Goal: Task Accomplishment & Management: Manage account settings

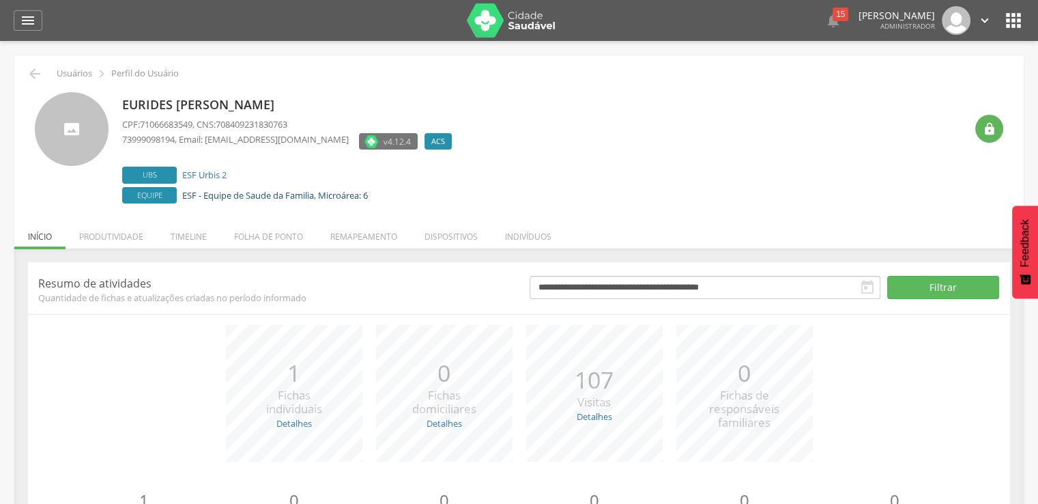
click at [360, 194] on link "ESF - Equipe de Saude da Familia, Microárea: 6" at bounding box center [275, 195] width 186 height 12
type input "**********"
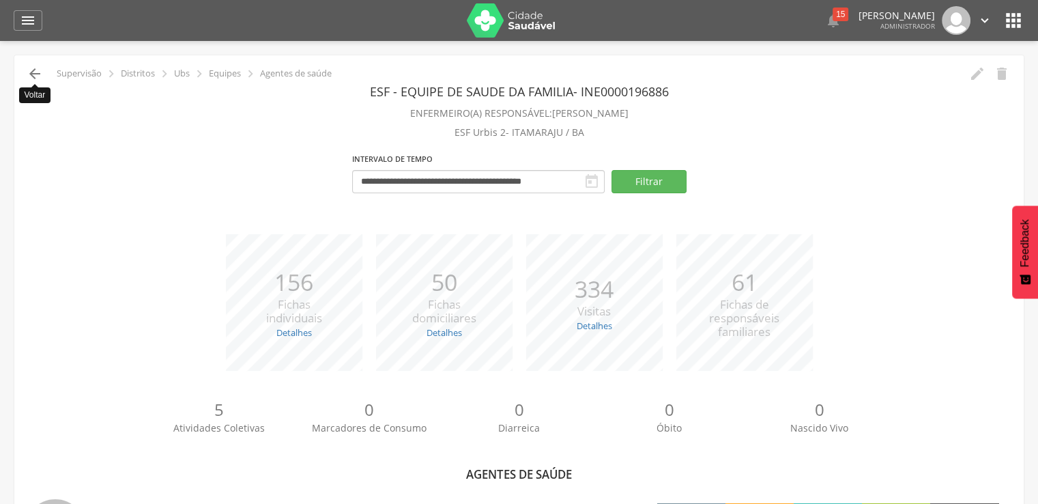
click at [35, 68] on icon "" at bounding box center [35, 74] width 16 height 16
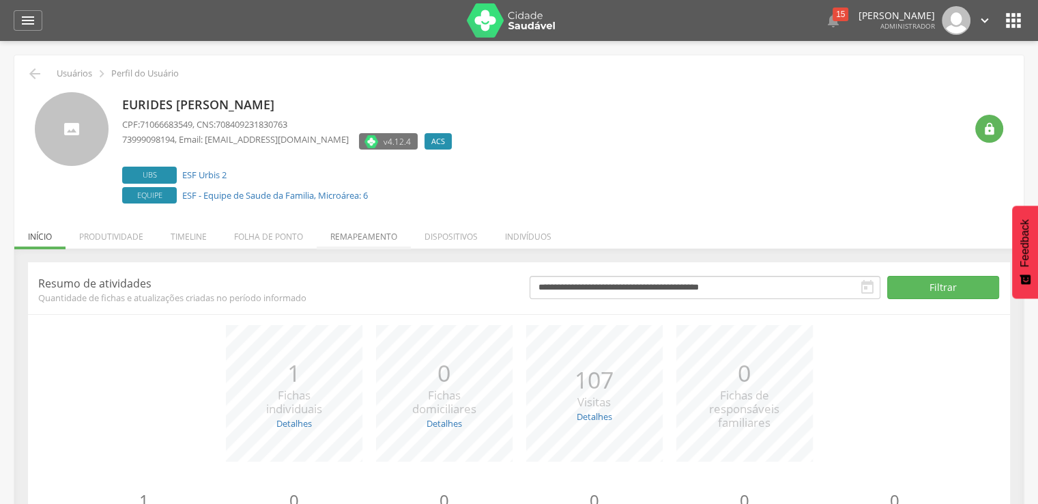
click at [356, 234] on li "Remapeamento" at bounding box center [364, 233] width 94 height 32
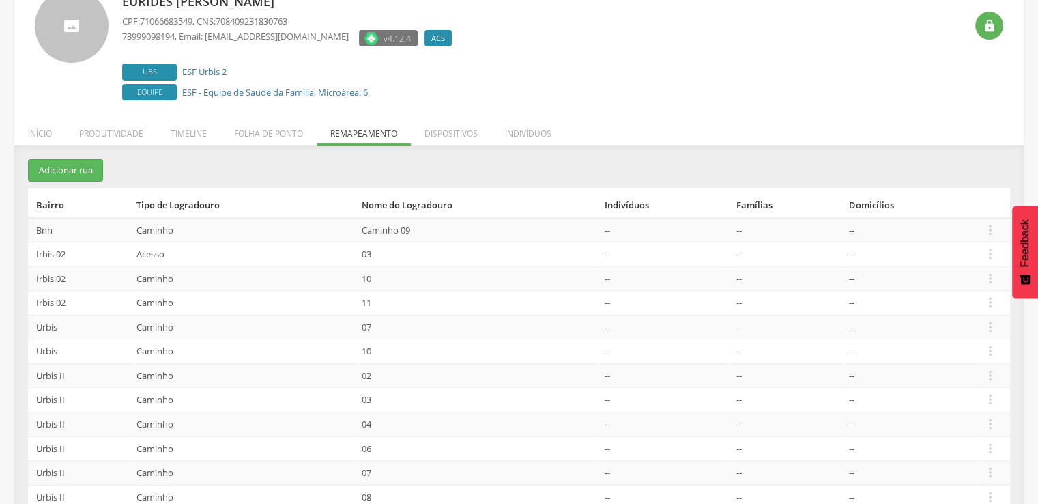
scroll to position [136, 0]
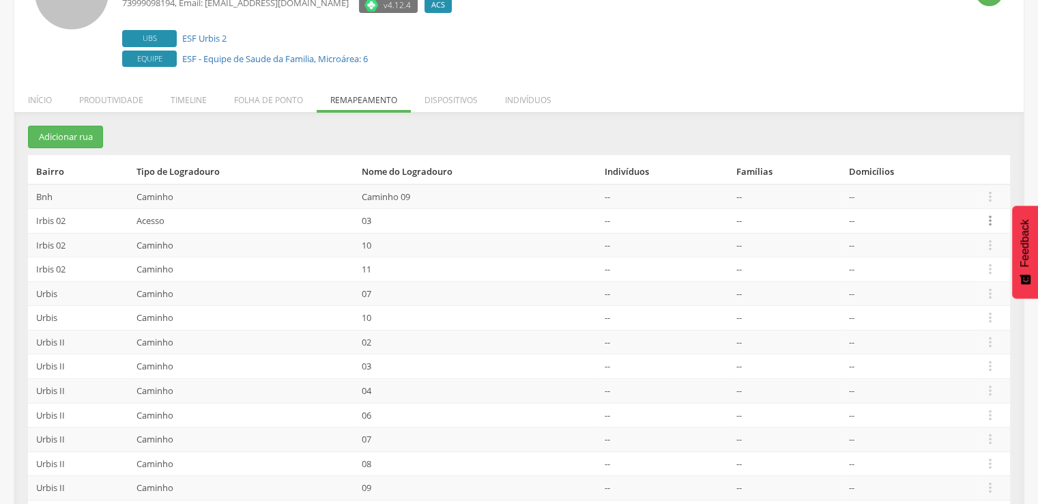
click at [993, 225] on icon "" at bounding box center [990, 220] width 15 height 15
click at [974, 197] on link "Desvincular ACS" at bounding box center [943, 199] width 108 height 17
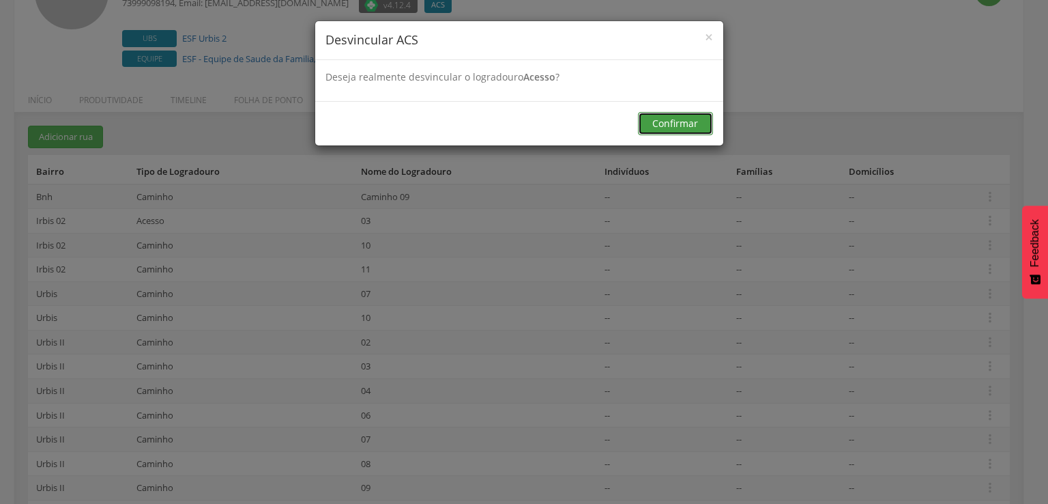
click at [674, 131] on button "Confirmar" at bounding box center [675, 123] width 75 height 23
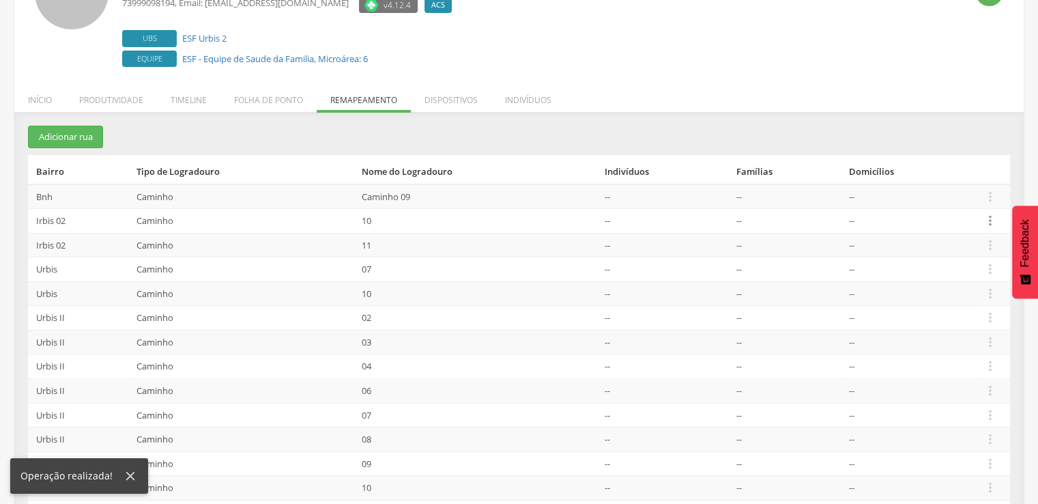
click at [988, 223] on icon "" at bounding box center [990, 220] width 15 height 15
click at [968, 197] on link "Desvincular ACS" at bounding box center [943, 199] width 108 height 17
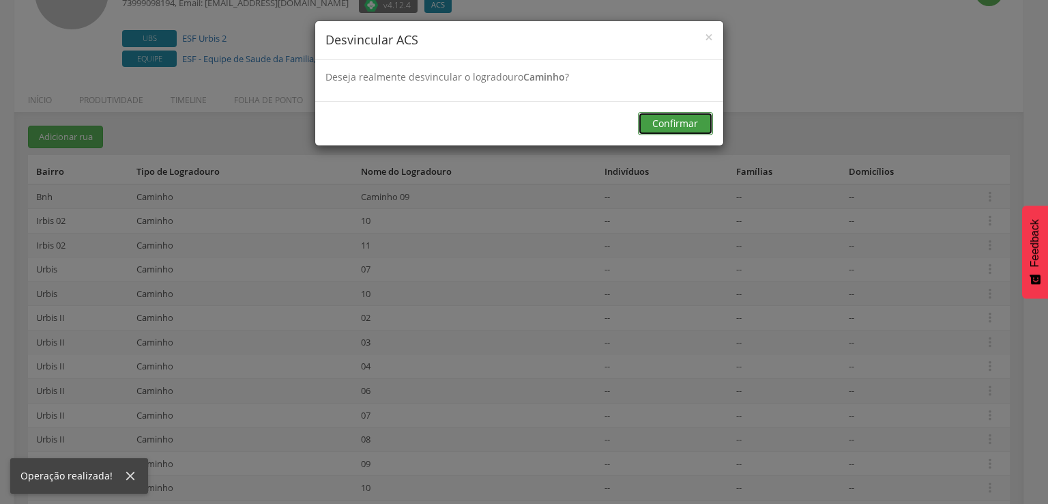
click at [697, 134] on button "Confirmar" at bounding box center [675, 123] width 75 height 23
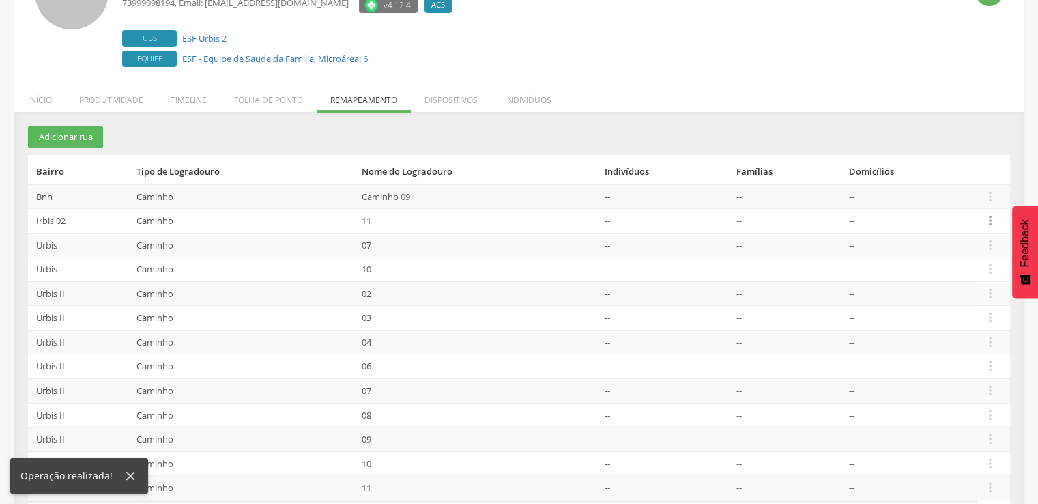
click at [996, 216] on icon "" at bounding box center [990, 220] width 15 height 15
click at [944, 202] on link "Desvincular ACS" at bounding box center [943, 199] width 108 height 17
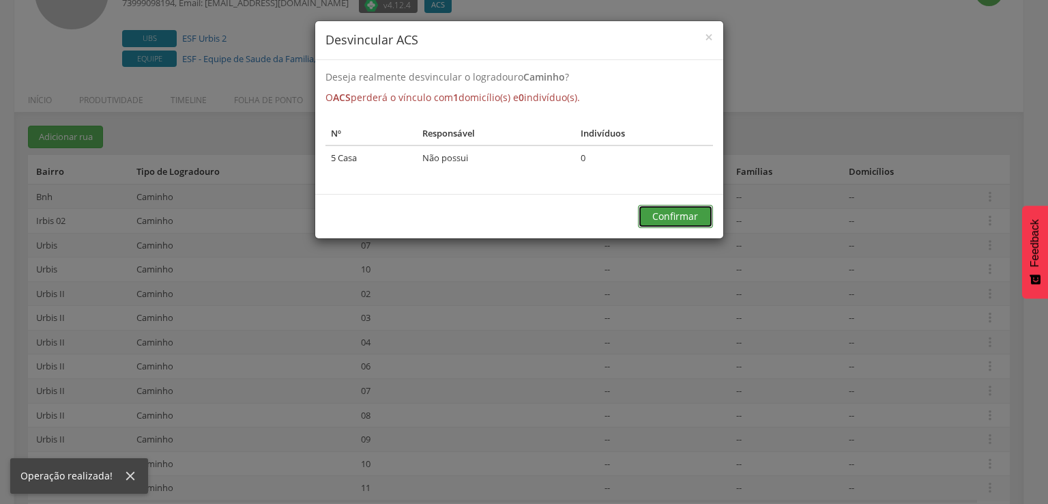
click at [687, 211] on button "Confirmar" at bounding box center [675, 216] width 75 height 23
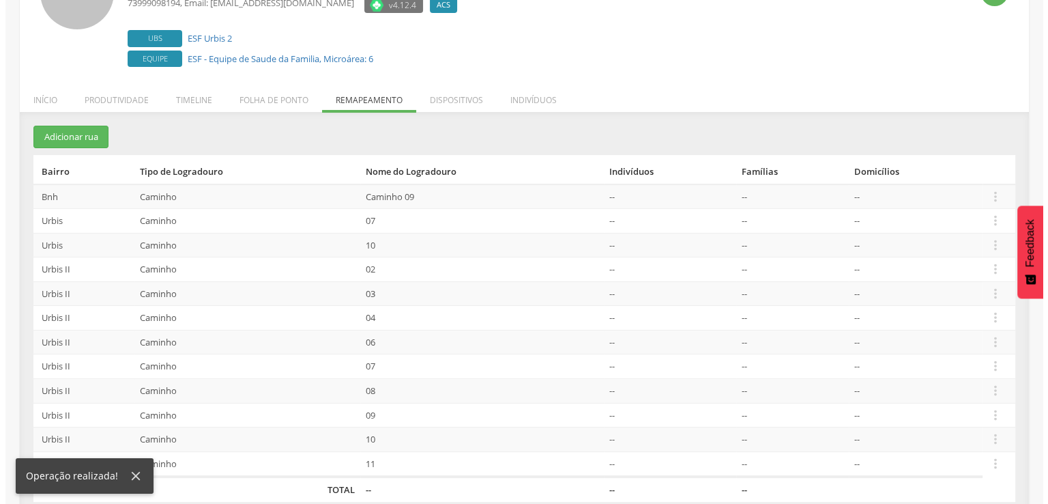
scroll to position [153, 0]
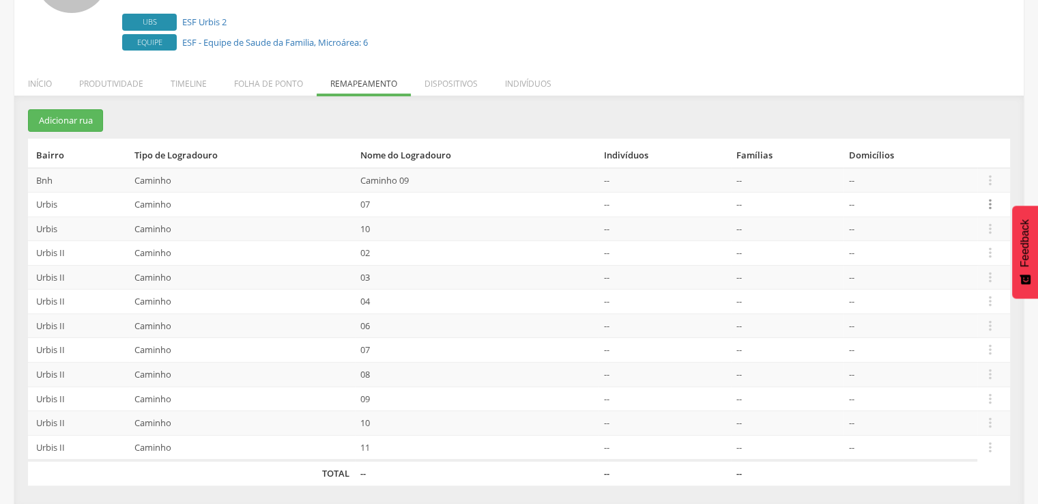
click at [985, 205] on icon "" at bounding box center [990, 204] width 15 height 15
click at [959, 192] on ul "Editar Alocar famílias Desalocar famílias Desvincular ACS" at bounding box center [942, 149] width 109 height 91
click at [992, 203] on icon "" at bounding box center [990, 204] width 15 height 15
click at [953, 179] on link "Desvincular ACS" at bounding box center [943, 183] width 108 height 17
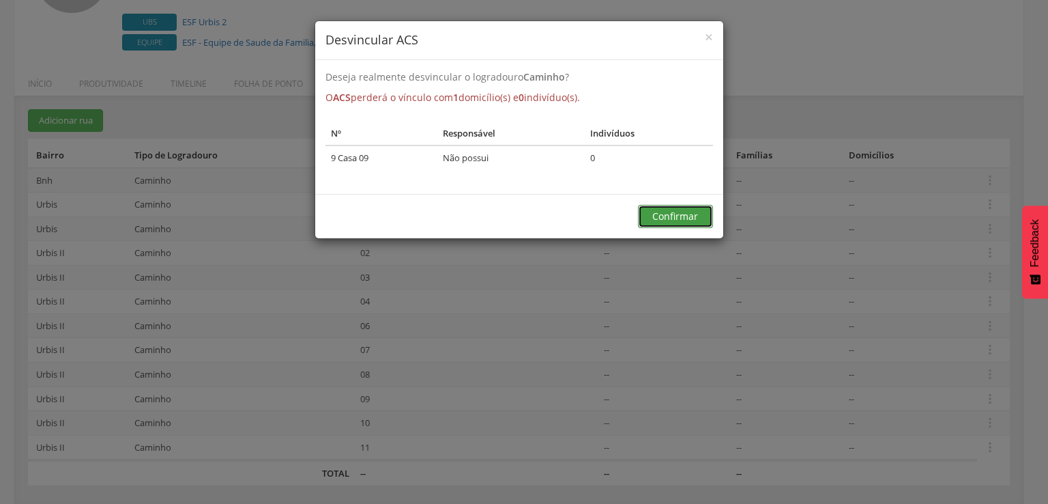
click at [640, 218] on button "Confirmar" at bounding box center [675, 216] width 75 height 23
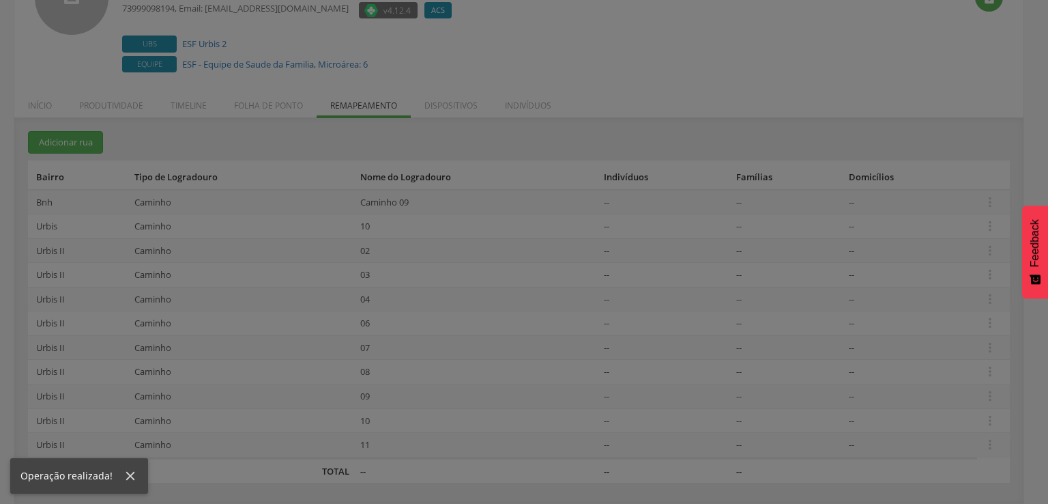
scroll to position [129, 0]
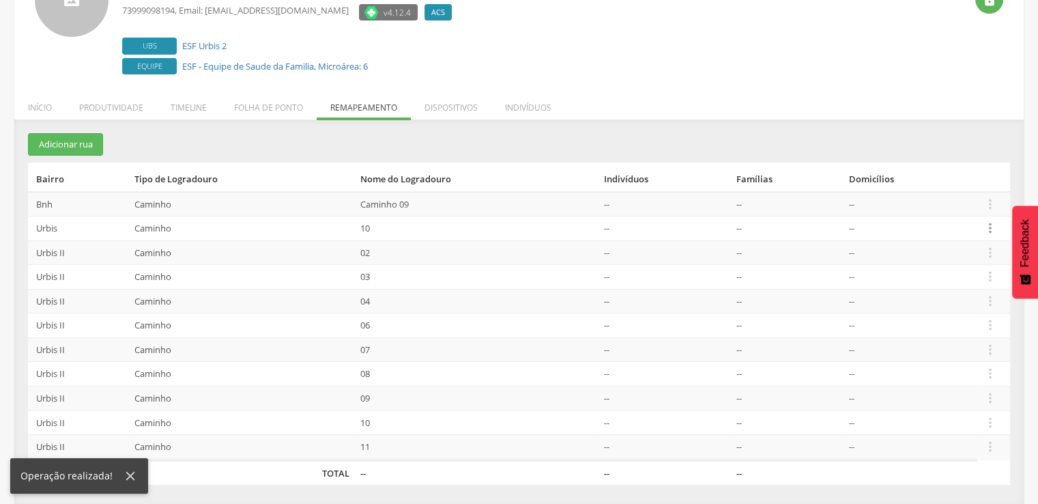
click at [991, 228] on icon "" at bounding box center [990, 227] width 15 height 15
click at [942, 202] on link "Desvincular ACS" at bounding box center [943, 207] width 108 height 17
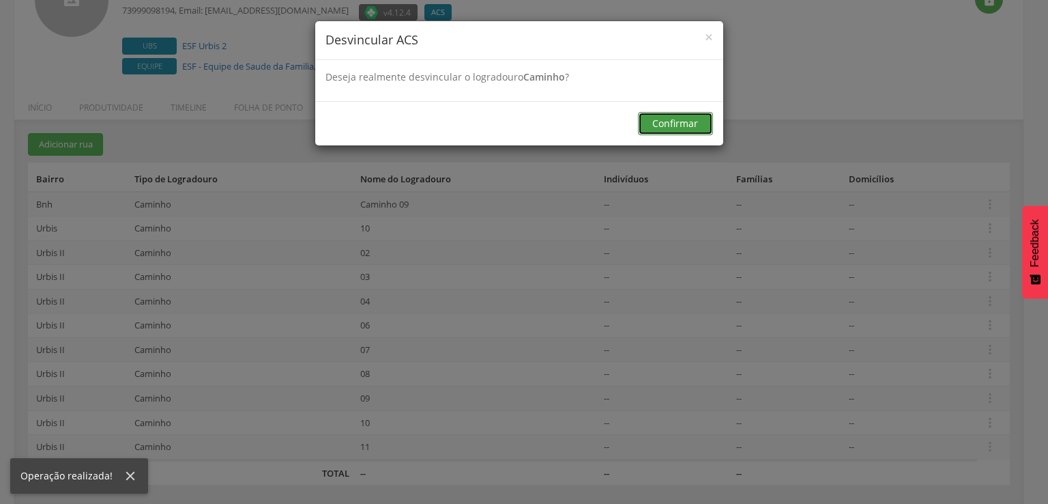
click at [702, 121] on button "Confirmar" at bounding box center [675, 123] width 75 height 23
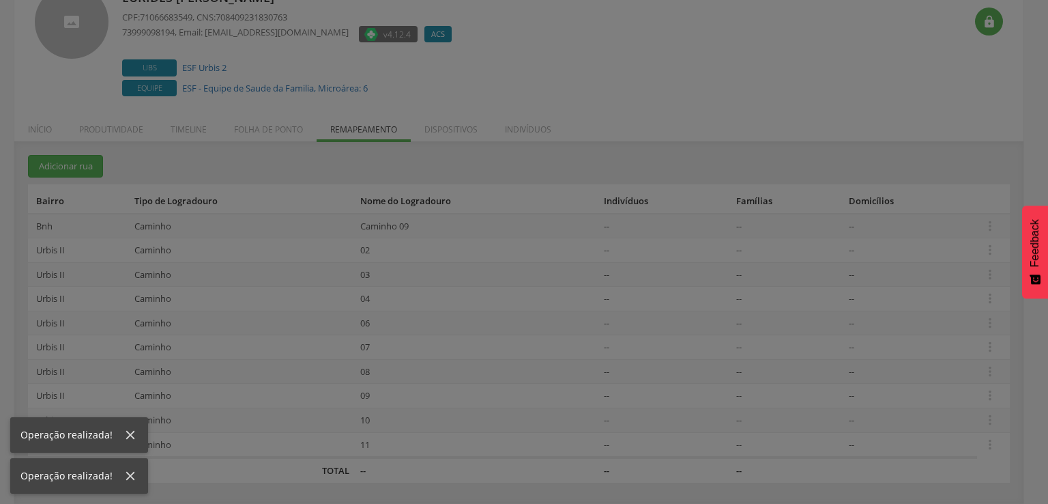
scroll to position [105, 0]
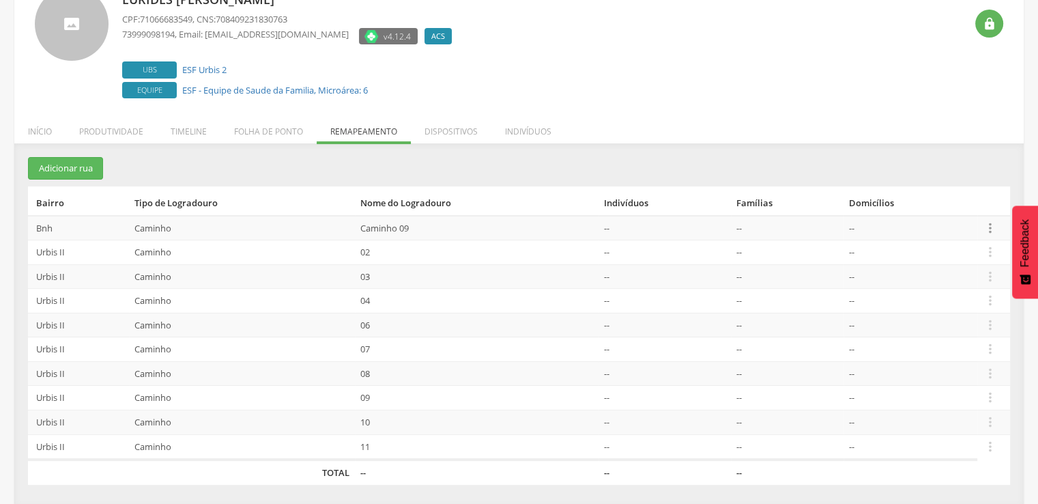
click at [996, 228] on icon "" at bounding box center [990, 227] width 15 height 15
click at [955, 209] on link "Desvincular ACS" at bounding box center [943, 206] width 108 height 17
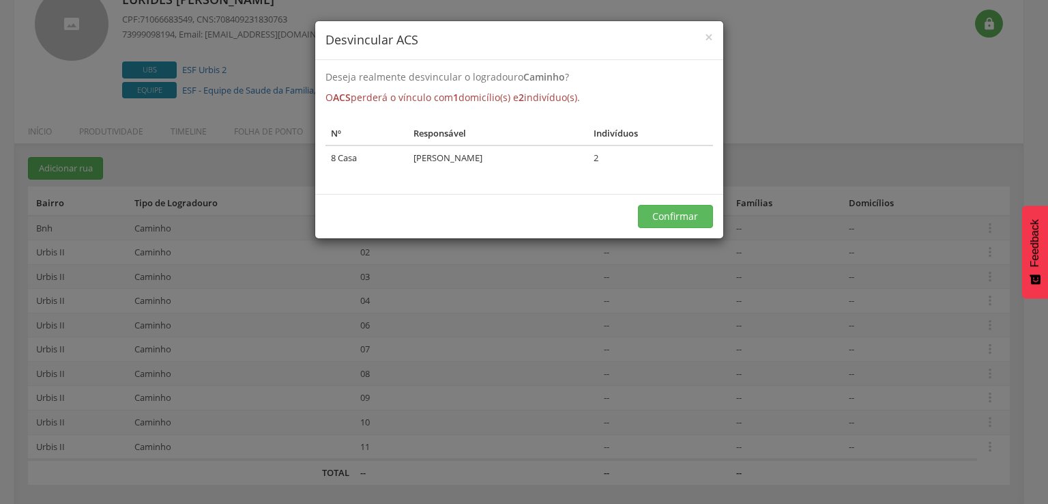
click at [704, 231] on div "Confirmar" at bounding box center [519, 216] width 408 height 44
click at [702, 221] on button "Confirmar" at bounding box center [675, 216] width 75 height 23
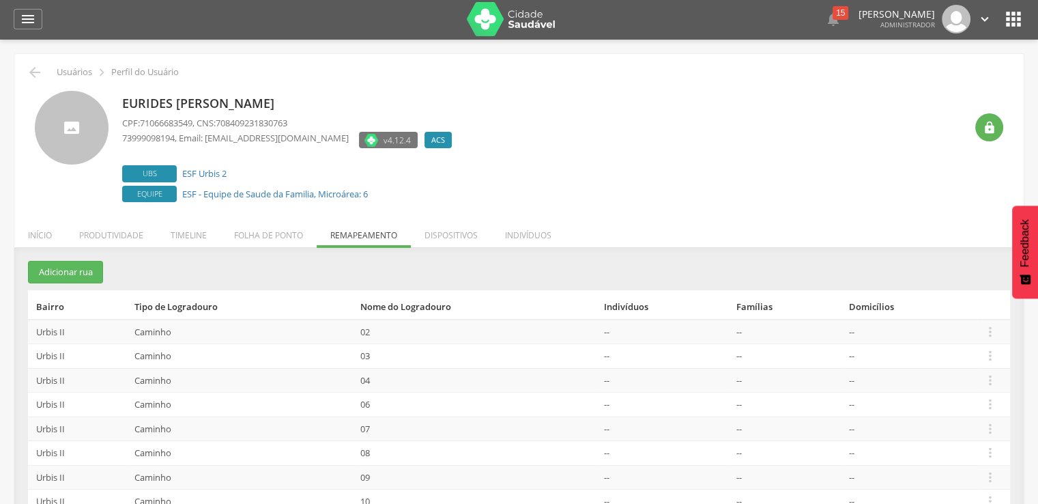
scroll to position [0, 0]
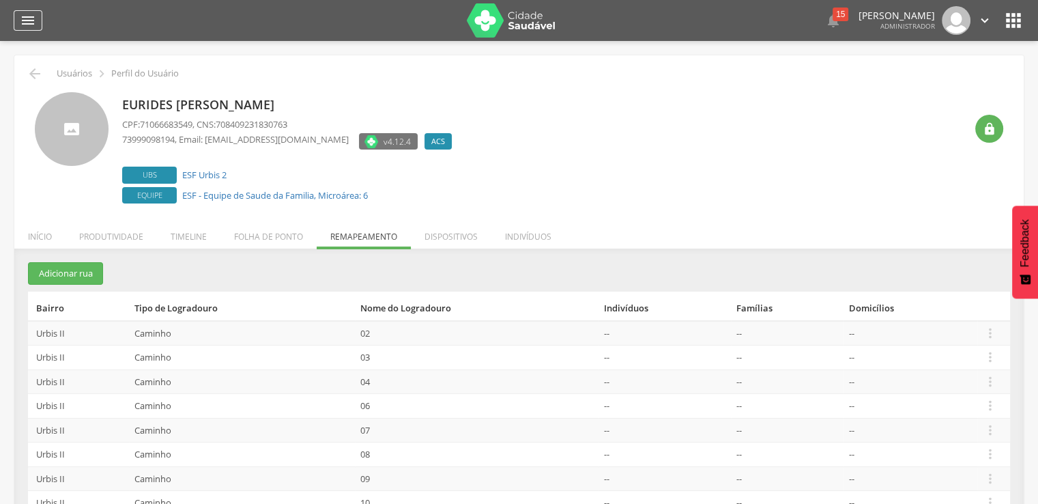
click at [34, 28] on icon "" at bounding box center [28, 20] width 16 height 16
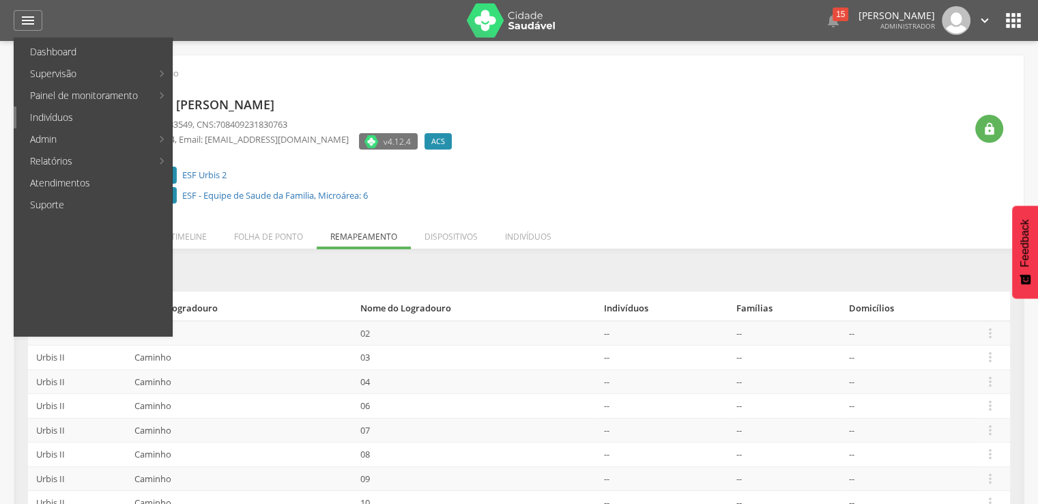
click at [45, 115] on link "Indivíduos" at bounding box center [94, 117] width 156 height 22
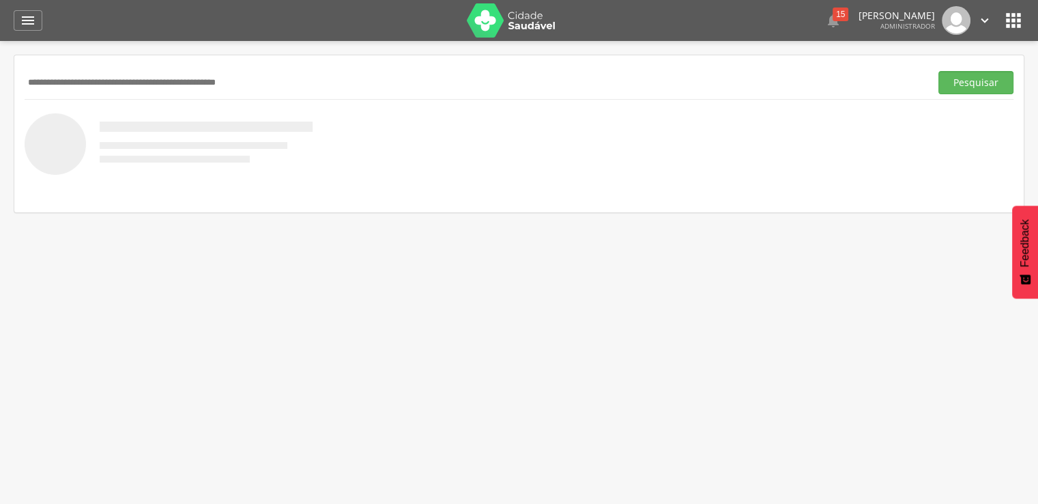
click at [87, 89] on input "text" at bounding box center [475, 82] width 900 height 23
paste input "**********"
type input "**********"
click at [938, 71] on button "Pesquisar" at bounding box center [975, 82] width 75 height 23
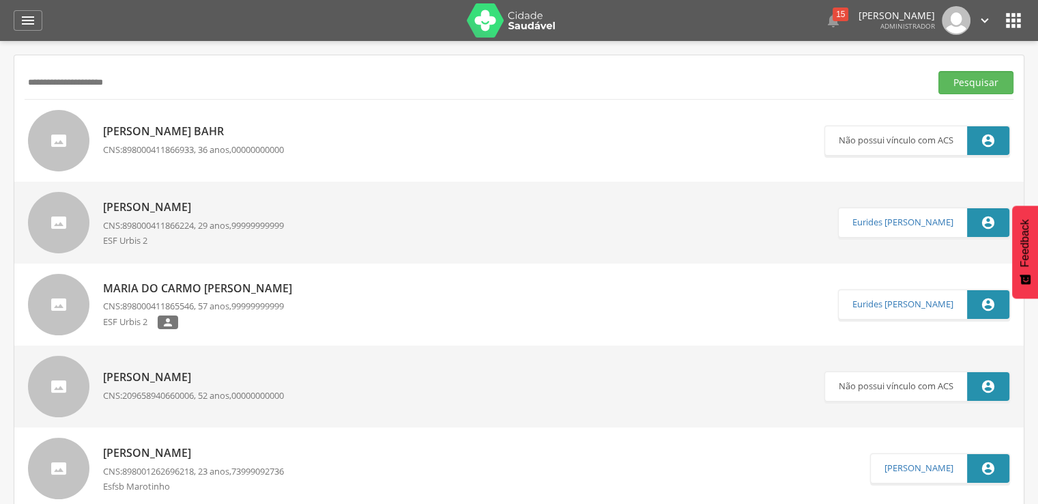
click at [173, 134] on p "[PERSON_NAME] Bahr" at bounding box center [193, 132] width 181 height 16
type input "**********"
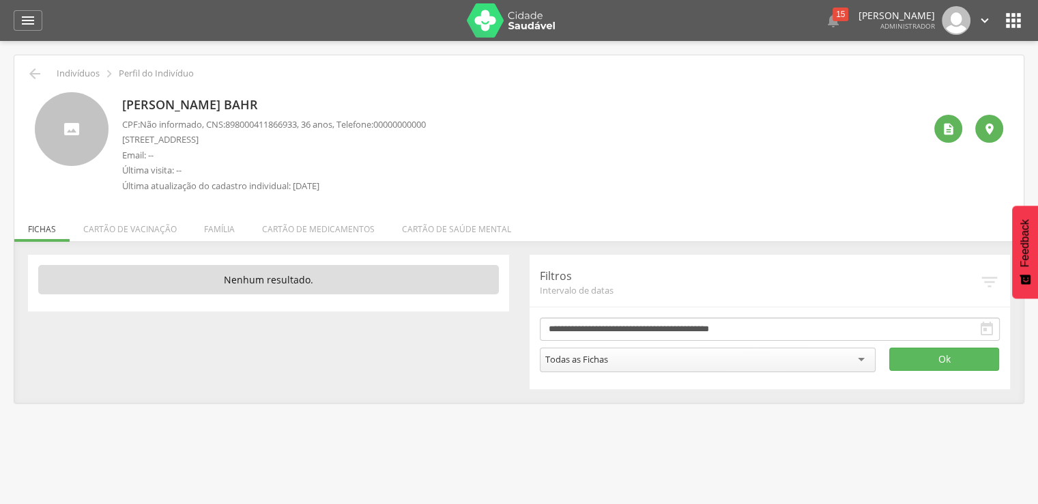
click at [1005, 24] on icon "" at bounding box center [1013, 21] width 22 height 22
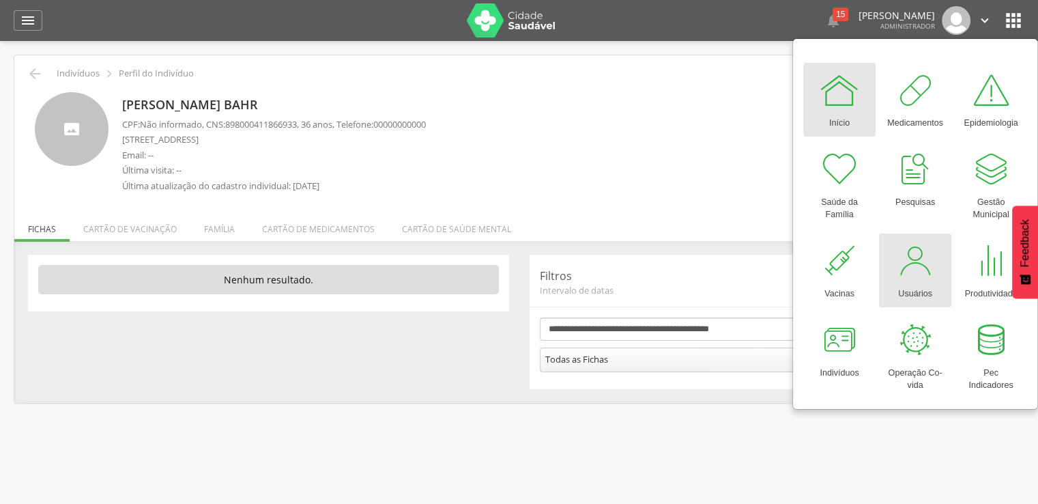
click at [927, 249] on div at bounding box center [915, 260] width 41 height 41
